Goal: Communication & Community: Answer question/provide support

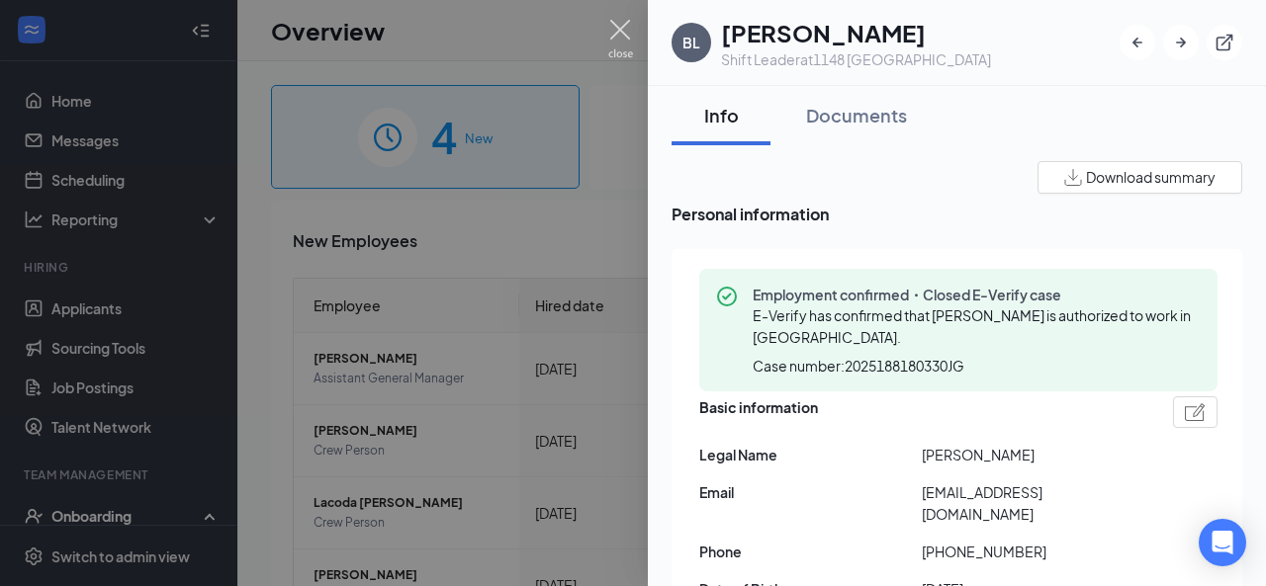
click at [610, 37] on img at bounding box center [620, 39] width 25 height 39
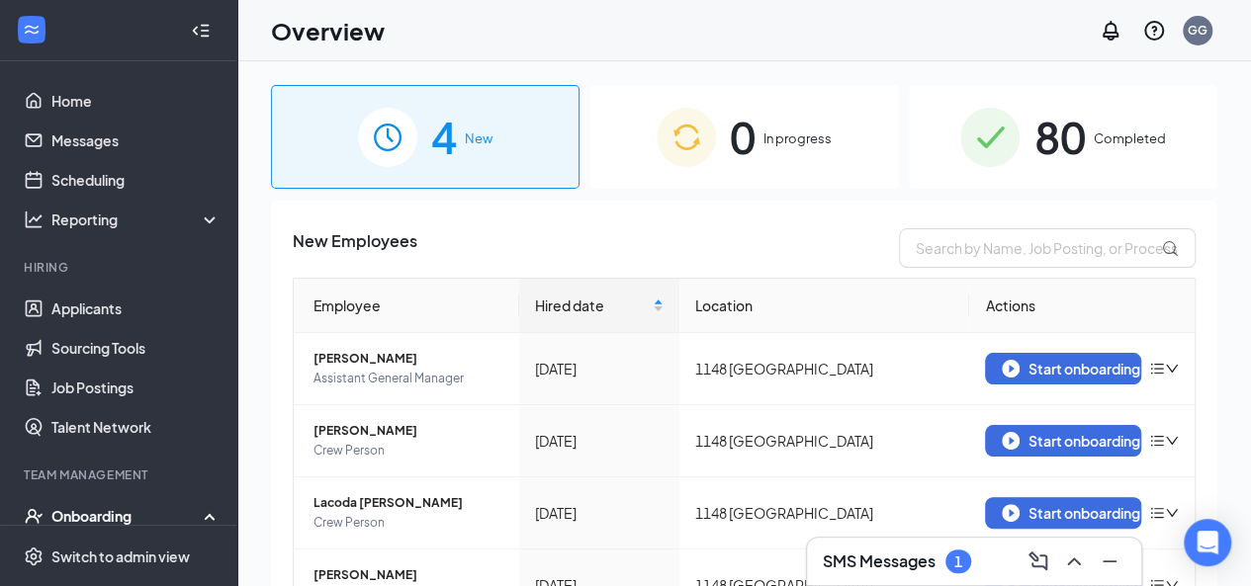
click at [141, 515] on div "Onboarding" at bounding box center [127, 516] width 152 height 20
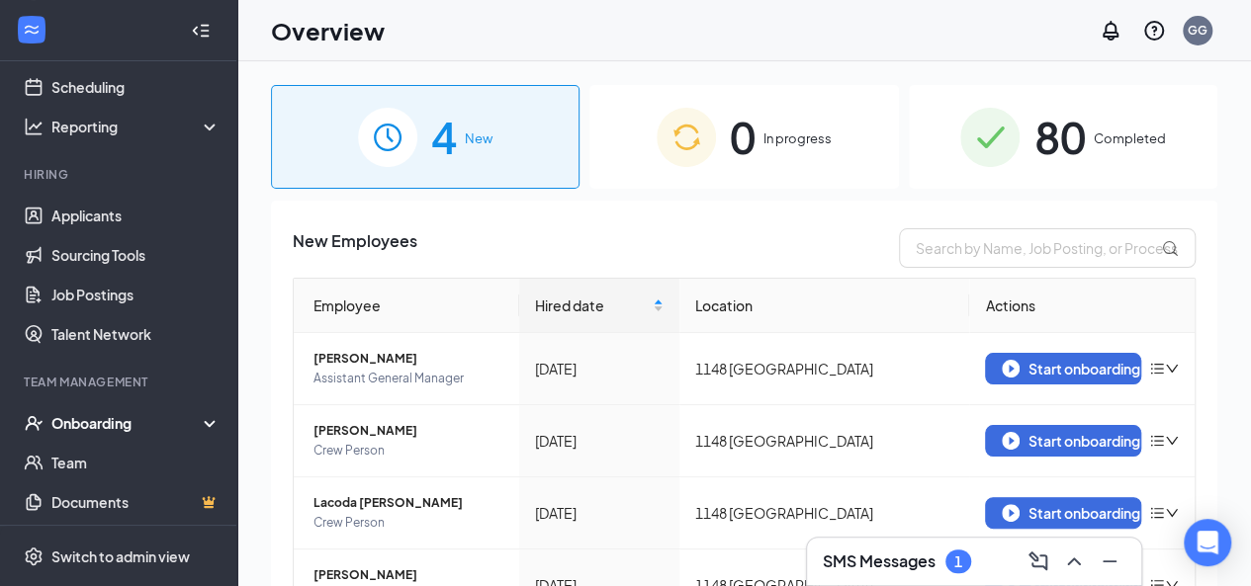
scroll to position [113, 0]
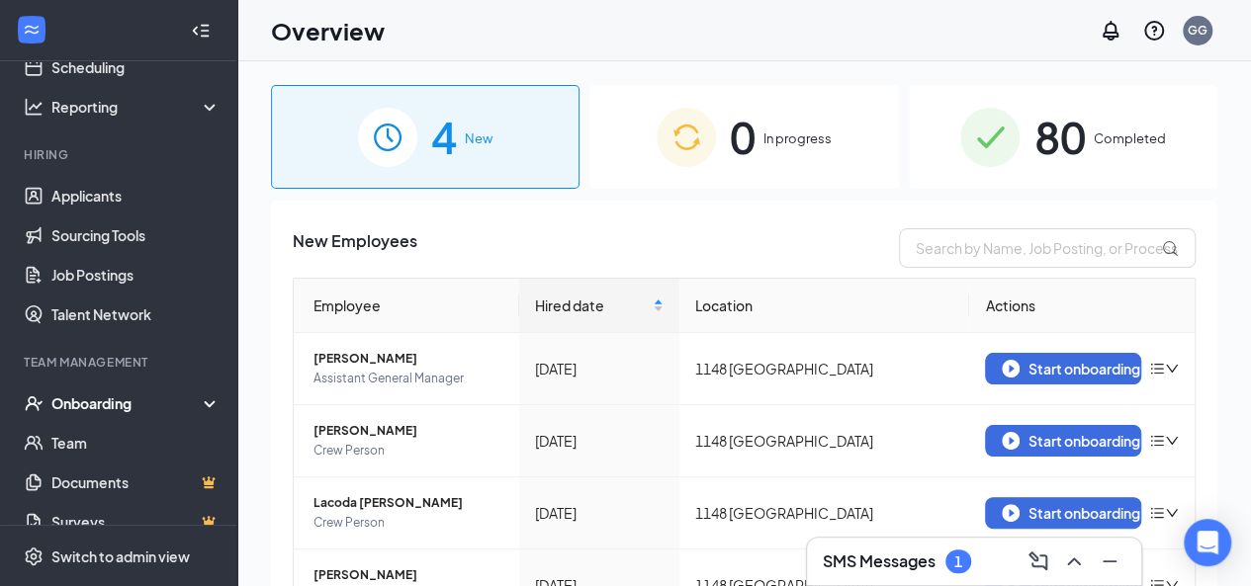
click at [79, 410] on div "Onboarding" at bounding box center [127, 404] width 152 height 20
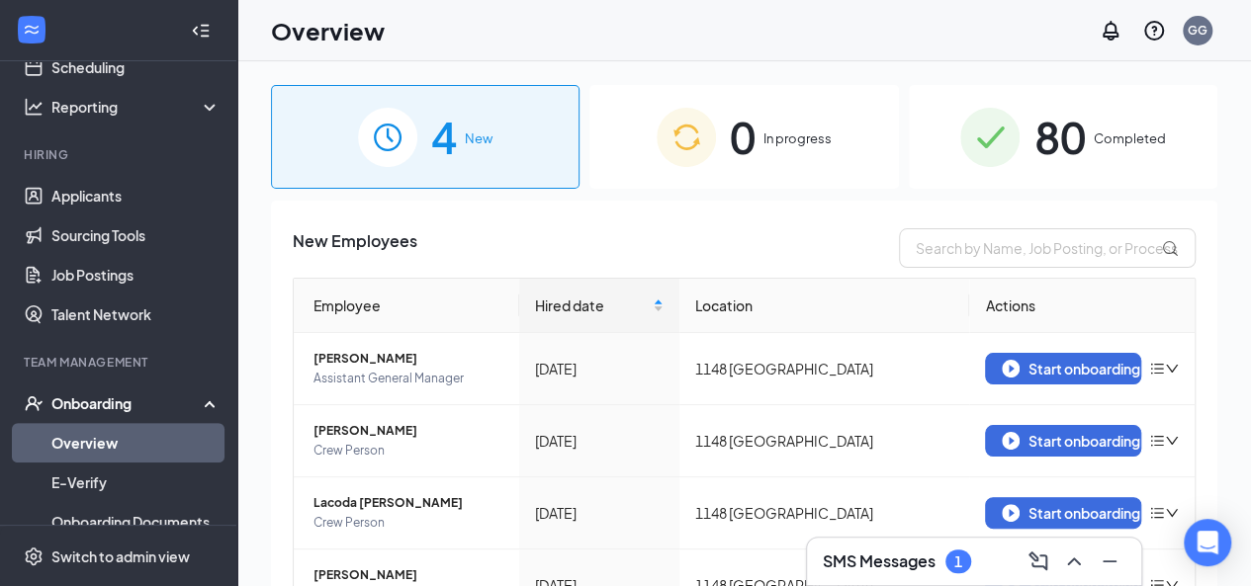
click at [79, 436] on link "Overview" at bounding box center [135, 443] width 169 height 40
click at [1056, 252] on input "text" at bounding box center [1047, 248] width 297 height 40
click at [1098, 135] on span "Completed" at bounding box center [1129, 139] width 72 height 20
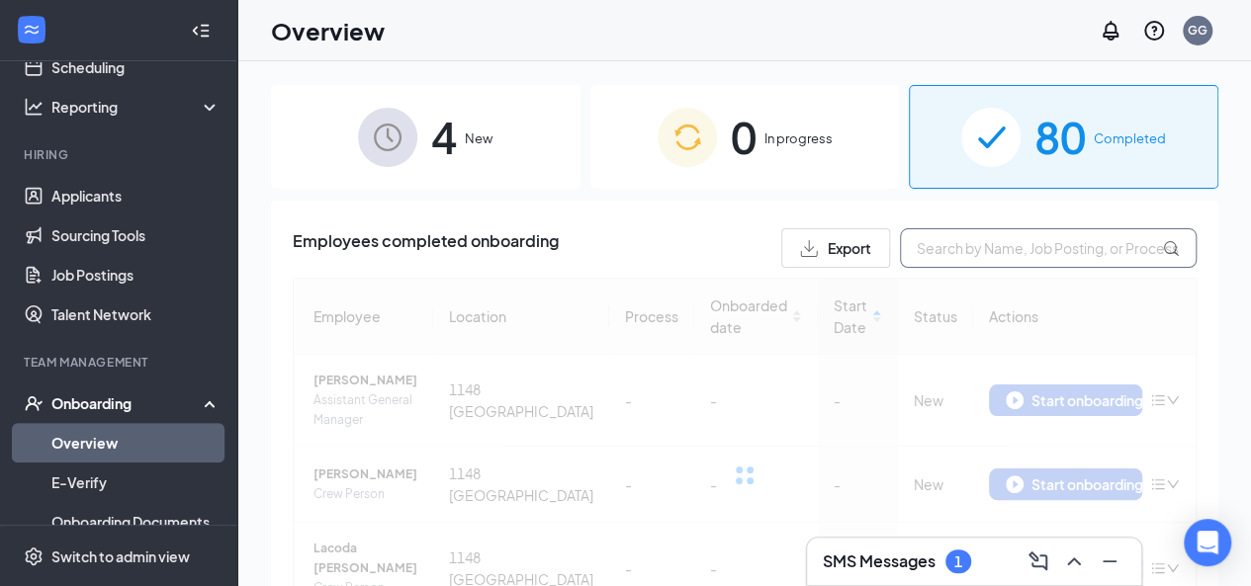
click at [1015, 257] on input "text" at bounding box center [1048, 248] width 297 height 40
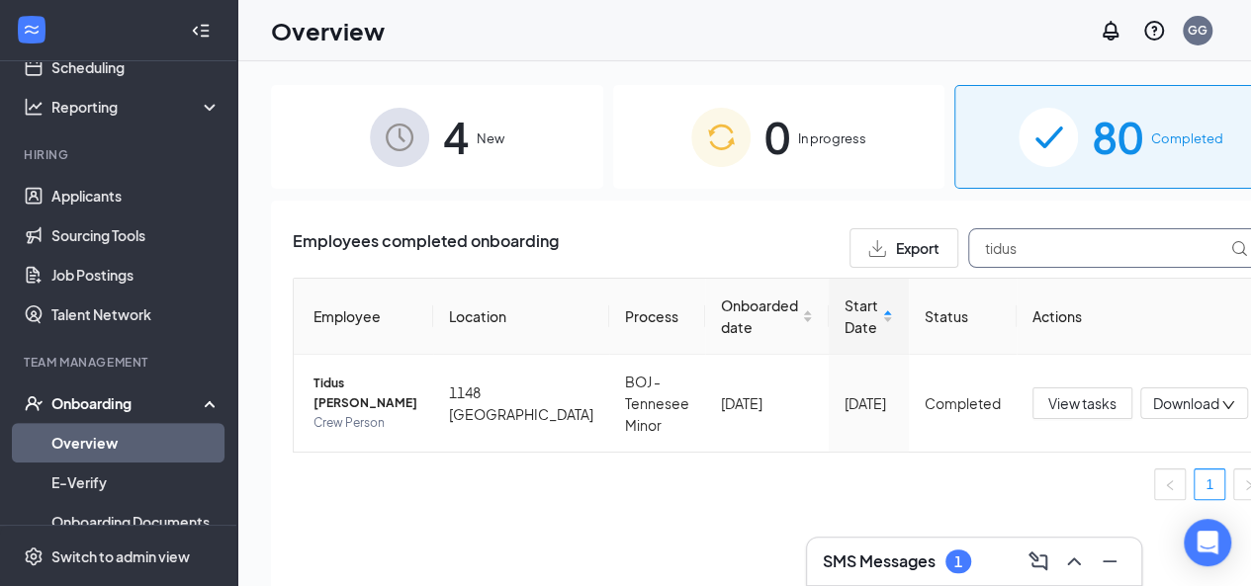
type input "tidus"
drag, startPoint x: 320, startPoint y: 495, endPoint x: 344, endPoint y: 485, distance: 26.1
click at [344, 485] on ul "1" at bounding box center [779, 485] width 972 height 32
click at [914, 558] on h3 "SMS Messages" at bounding box center [879, 562] width 113 height 22
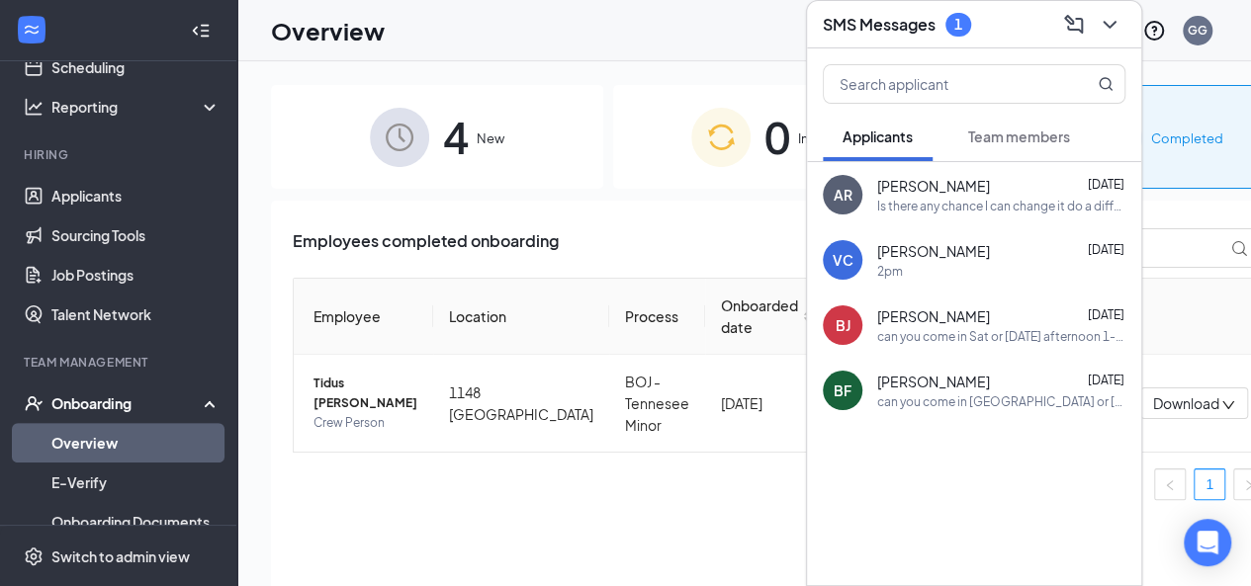
click at [1036, 135] on span "Team members" at bounding box center [1019, 137] width 102 height 18
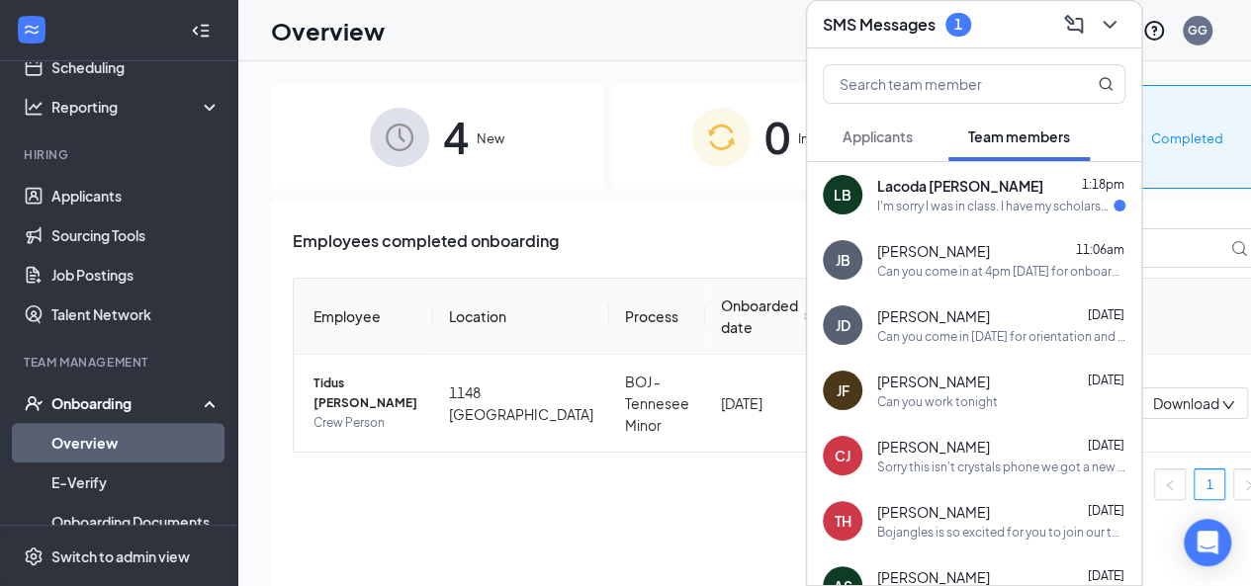
click at [985, 193] on div "Lacoda [PERSON_NAME] 1:18pm" at bounding box center [1001, 186] width 248 height 20
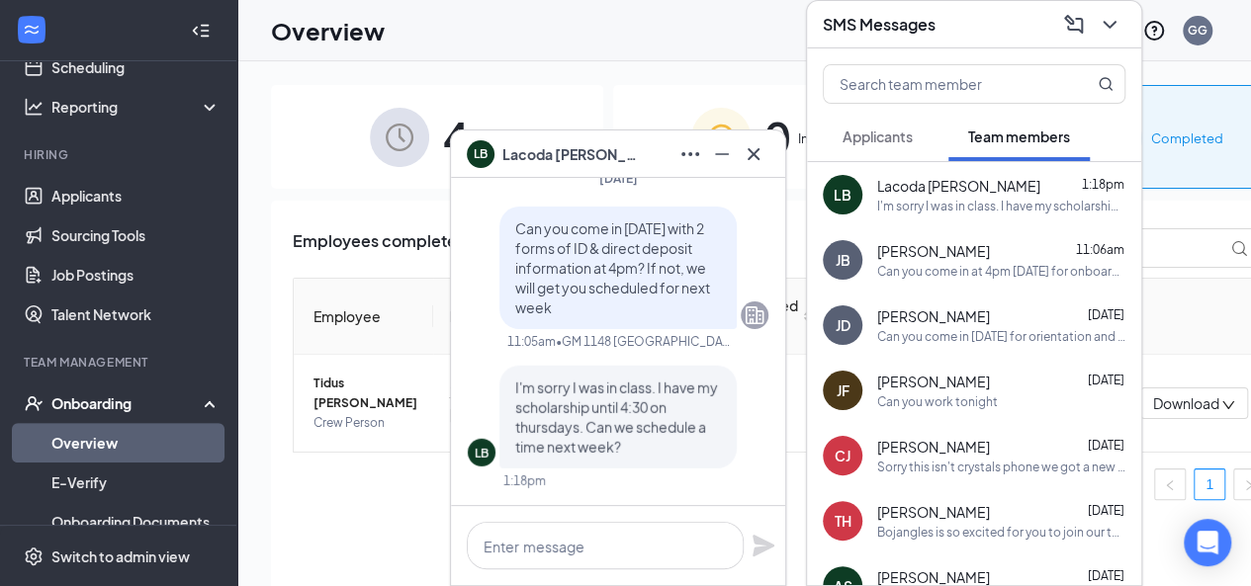
scroll to position [6, 0]
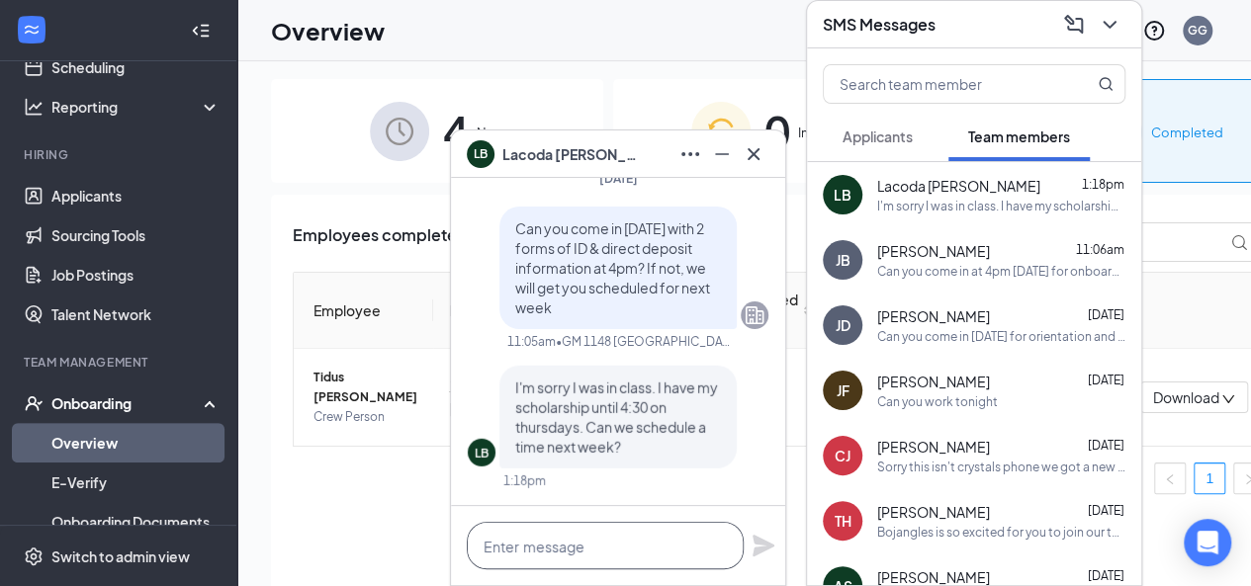
click at [581, 557] on textarea at bounding box center [605, 545] width 277 height 47
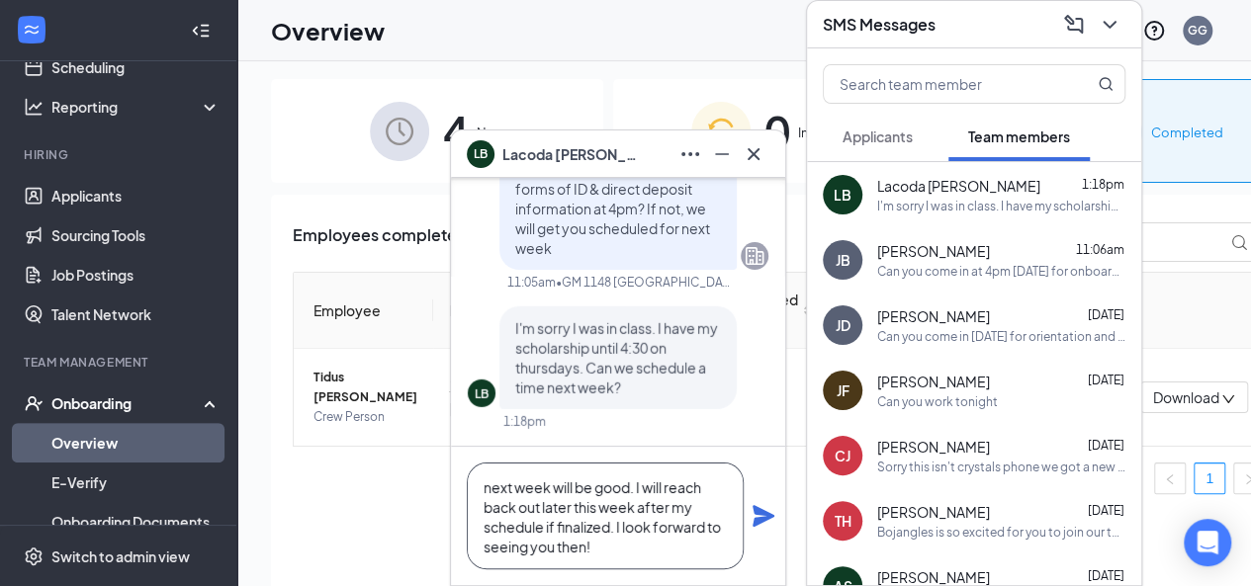
type textarea "next week will be good. I will reach back out later this week after my schedule…"
click at [760, 515] on icon "Plane" at bounding box center [763, 516] width 22 height 22
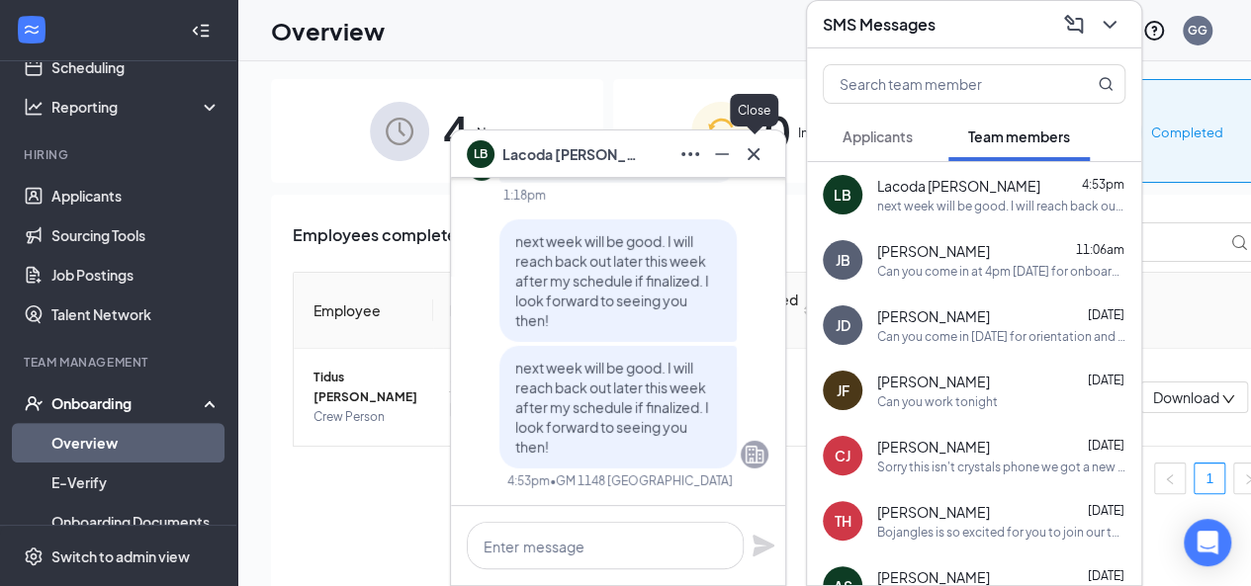
click at [754, 167] on button at bounding box center [754, 154] width 32 height 32
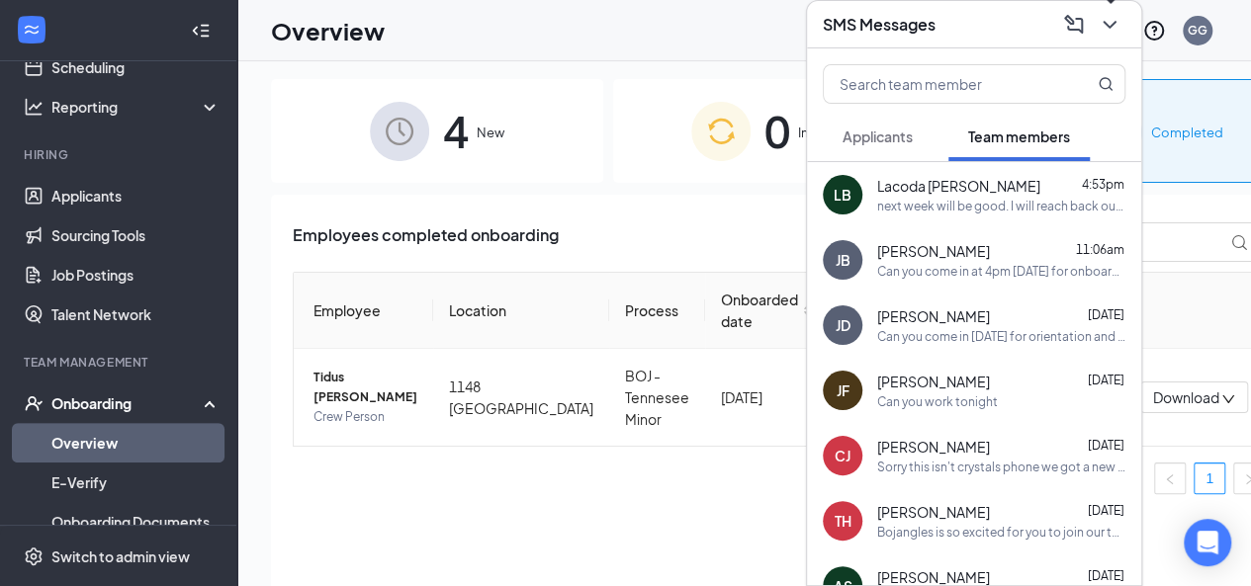
click at [1113, 21] on icon "ChevronDown" at bounding box center [1109, 25] width 13 height 8
